Goal: Find specific page/section: Find specific page/section

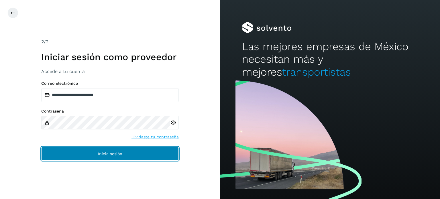
click at [87, 149] on button "Inicia sesión" at bounding box center [110, 154] width 138 height 14
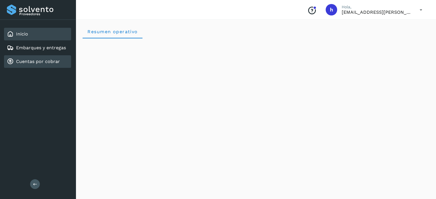
click at [33, 63] on link "Cuentas por cobrar" at bounding box center [38, 61] width 44 height 5
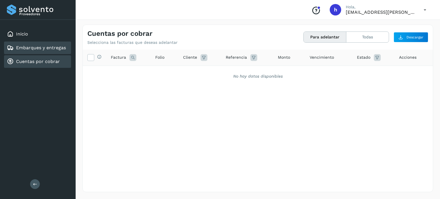
click at [29, 50] on link "Embarques y entregas" at bounding box center [41, 47] width 50 height 5
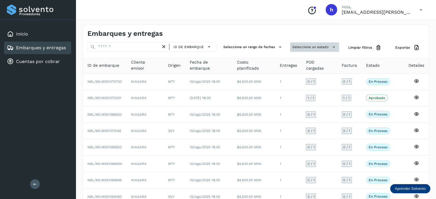
click at [327, 47] on button "Selecciona un estado" at bounding box center [314, 46] width 49 height 9
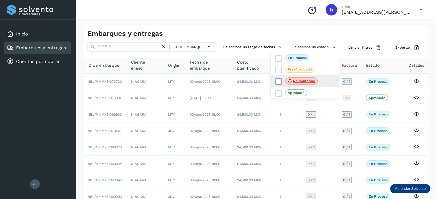
click at [313, 84] on span "No conforme" at bounding box center [301, 80] width 32 height 7
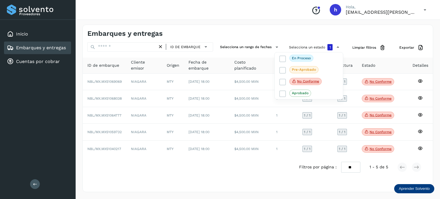
click at [204, 26] on div at bounding box center [220, 99] width 440 height 199
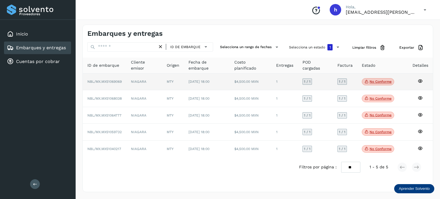
click at [116, 81] on span "NBL/MX.MX51069069" at bounding box center [104, 82] width 34 height 4
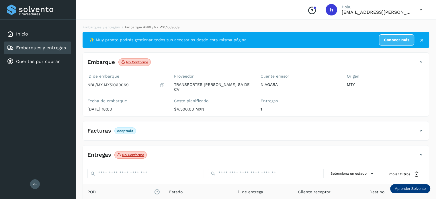
click at [161, 84] on icon at bounding box center [161, 85] width 5 height 6
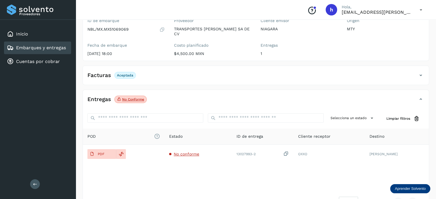
scroll to position [72, 0]
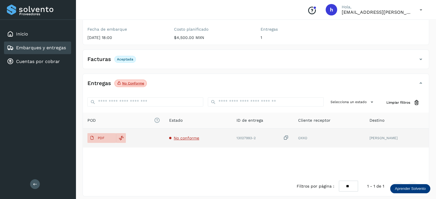
click at [190, 136] on span "No conforme" at bounding box center [187, 138] width 26 height 5
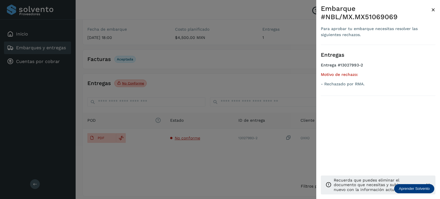
click at [234, 91] on div at bounding box center [220, 99] width 440 height 199
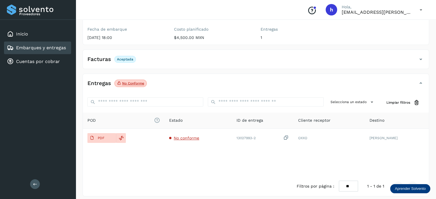
scroll to position [0, 0]
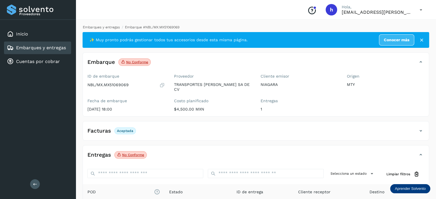
click at [102, 26] on link "Embarques y entregas" at bounding box center [101, 27] width 37 height 4
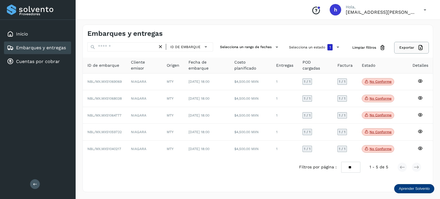
click at [410, 47] on span "Exportar" at bounding box center [407, 47] width 15 height 5
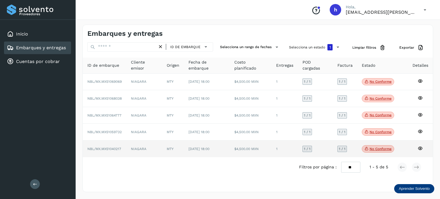
click at [116, 148] on span "NBL/MX.MX51040217" at bounding box center [104, 149] width 34 height 4
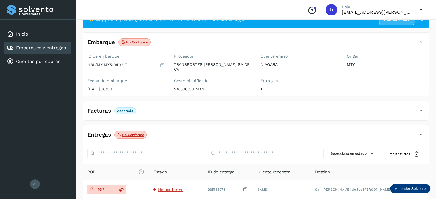
scroll to position [21, 0]
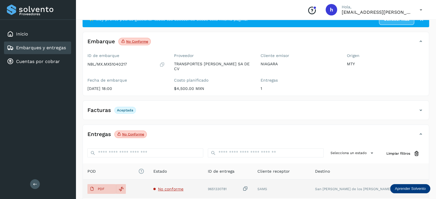
click at [181, 187] on span "No conforme" at bounding box center [171, 189] width 26 height 5
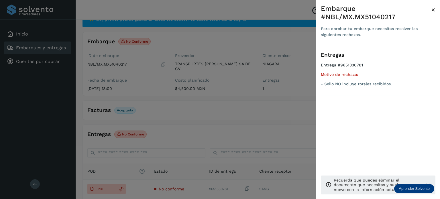
click at [242, 115] on div at bounding box center [220, 99] width 440 height 199
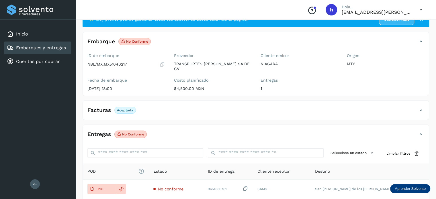
click at [162, 63] on icon at bounding box center [161, 65] width 5 height 6
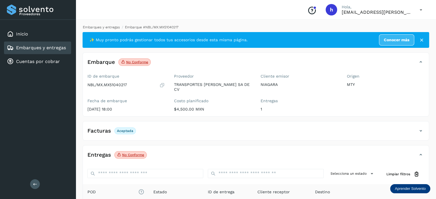
click at [96, 28] on link "Embarques y entregas" at bounding box center [101, 27] width 37 height 4
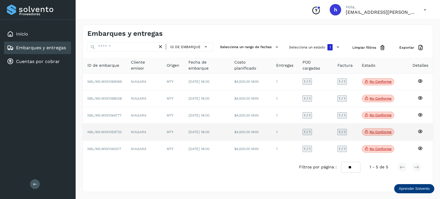
click at [203, 137] on td "[DATE] 18:00" at bounding box center [207, 132] width 46 height 17
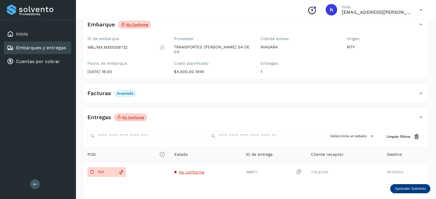
scroll to position [38, 0]
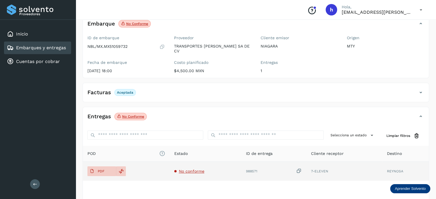
click at [241, 170] on td "No conforme" at bounding box center [273, 171] width 65 height 19
click at [184, 169] on span "No conforme" at bounding box center [192, 171] width 26 height 5
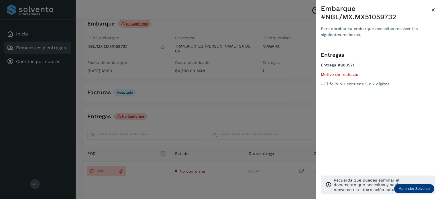
click at [205, 102] on div at bounding box center [220, 99] width 440 height 199
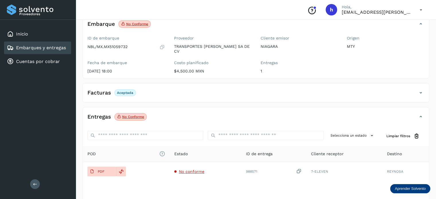
scroll to position [0, 0]
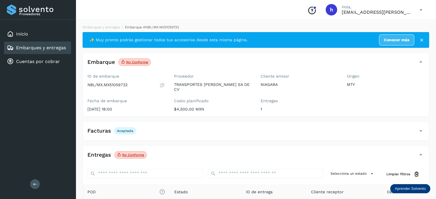
click at [163, 83] on icon at bounding box center [161, 85] width 5 height 6
click at [107, 30] on div "Embarques y entregas Embarque #NBL/MX.MX51059732 ✨ Muy pronto podrás gestionar …" at bounding box center [256, 147] width 347 height 244
click at [102, 27] on link "Embarques y entregas" at bounding box center [101, 27] width 37 height 4
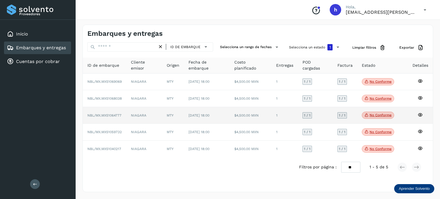
click at [207, 114] on span "[DATE] 18:00" at bounding box center [199, 116] width 21 height 4
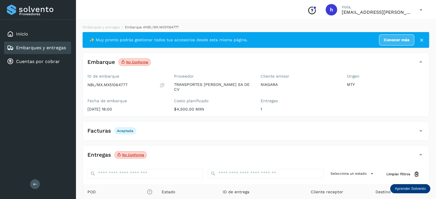
click at [163, 85] on icon at bounding box center [161, 85] width 5 height 6
